Goal: Task Accomplishment & Management: Manage account settings

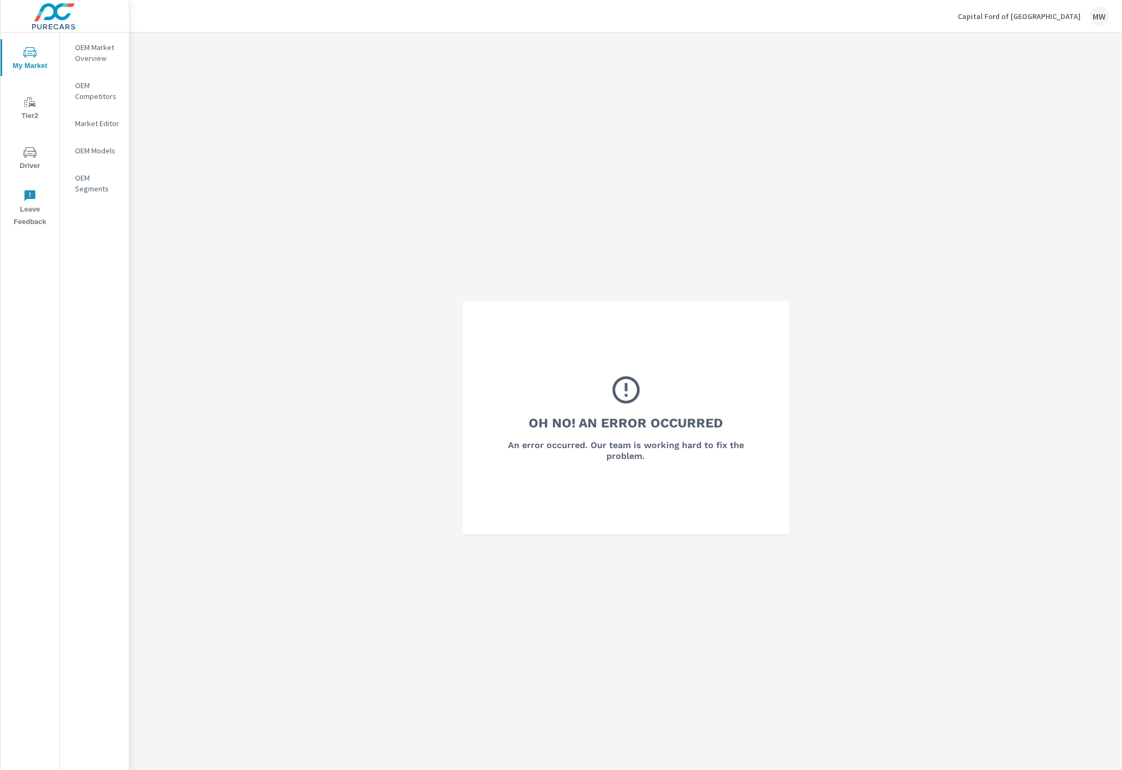
click at [1038, 13] on p "Capital Ford of [GEOGRAPHIC_DATA]" at bounding box center [1019, 16] width 123 height 10
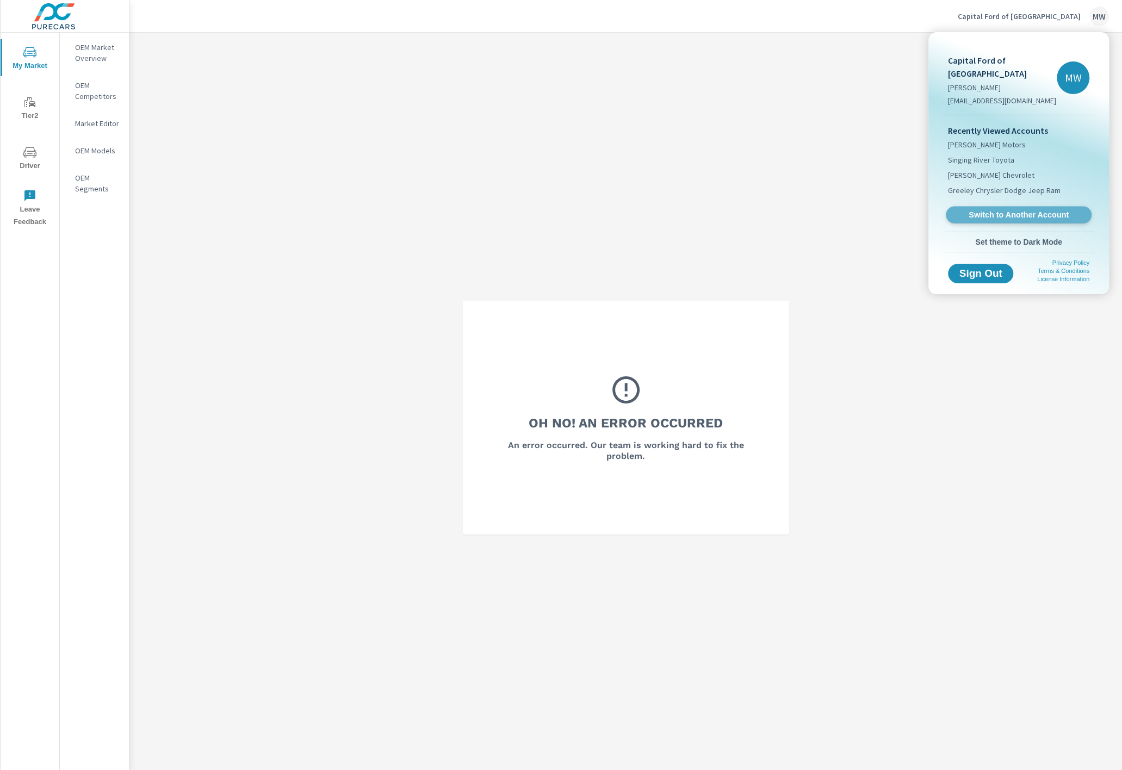
click at [1013, 210] on span "Switch to Another Account" at bounding box center [1018, 215] width 133 height 10
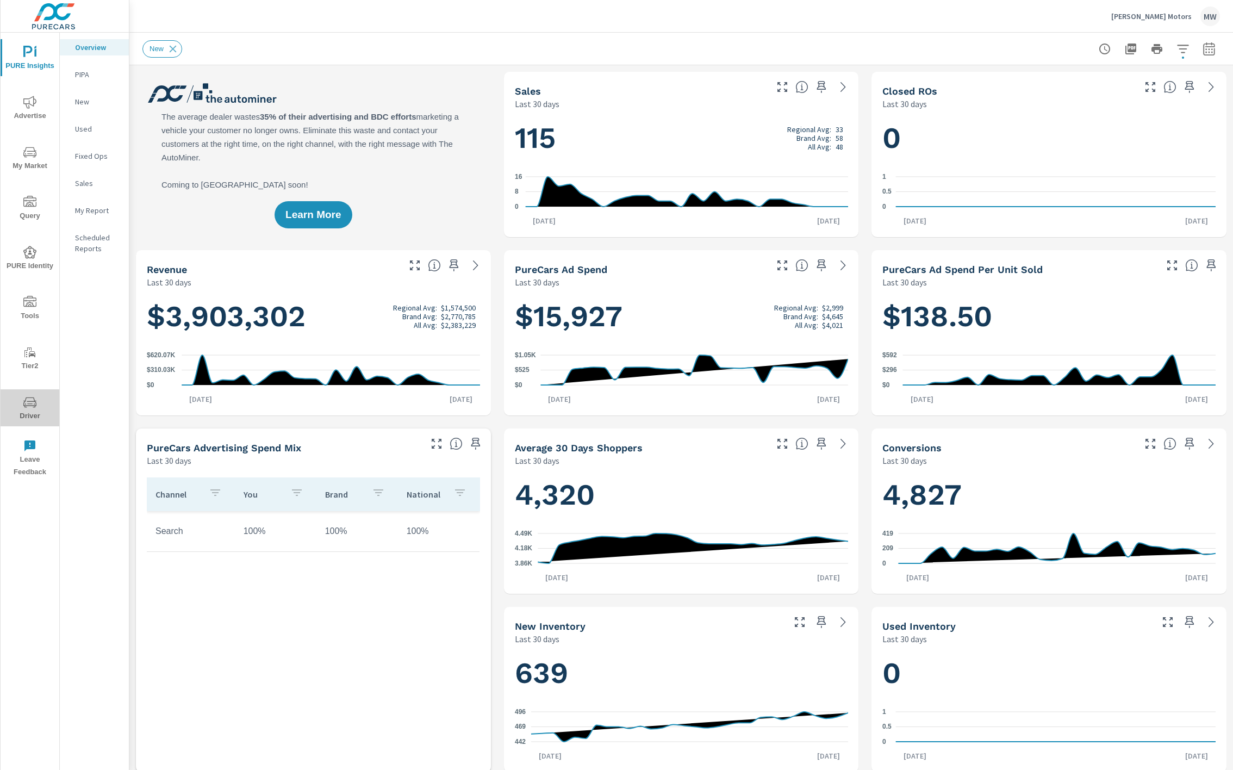
click at [26, 407] on icon "nav menu" at bounding box center [29, 402] width 13 height 10
